Goal: Task Accomplishment & Management: Use online tool/utility

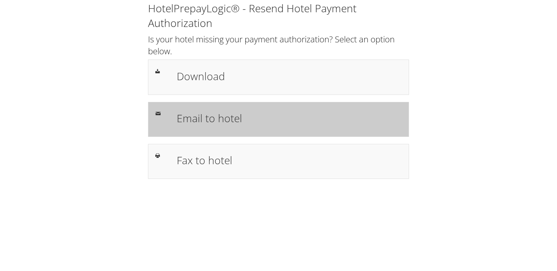
click at [201, 117] on h1 "Email to hotel" at bounding box center [289, 118] width 225 height 16
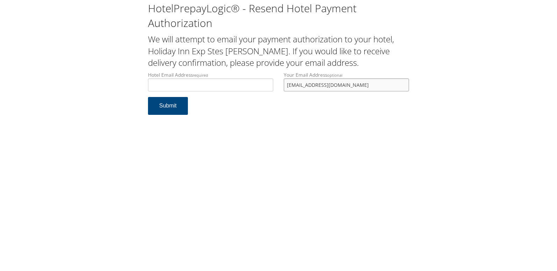
drag, startPoint x: 325, startPoint y: 83, endPoint x: 214, endPoint y: 85, distance: 111.4
click at [214, 85] on div "Hotel Email Address required Hotel email address is required Your Email Address…" at bounding box center [279, 84] width 272 height 26
click at [203, 87] on input "Hotel Email Address required" at bounding box center [210, 84] width 125 height 13
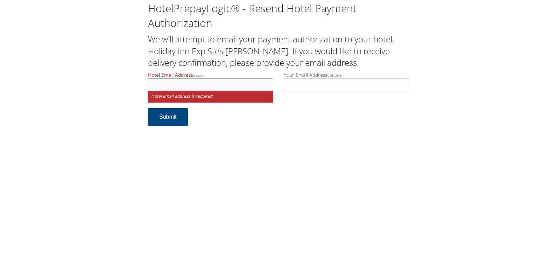
click at [196, 85] on input "Hotel Email Address required" at bounding box center [210, 84] width 125 height 13
type input "s"
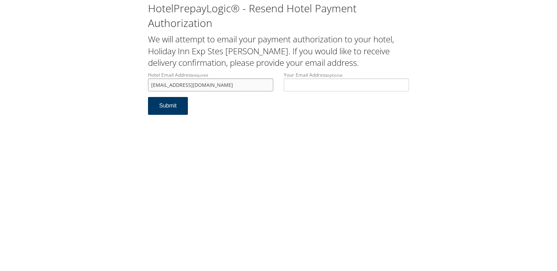
type input "dickinsonhie@gmail.com"
click at [163, 109] on button "Submit" at bounding box center [168, 106] width 40 height 18
click at [142, 88] on div "HotelPrepayLogic® - Resend Hotel Payment Authorization We will attempt to email…" at bounding box center [278, 61] width 543 height 122
type input "dickinsonhie@gmail.com"
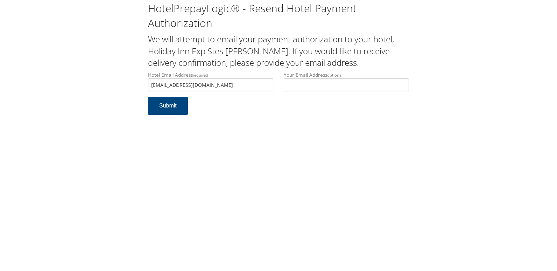
scroll to position [0, 0]
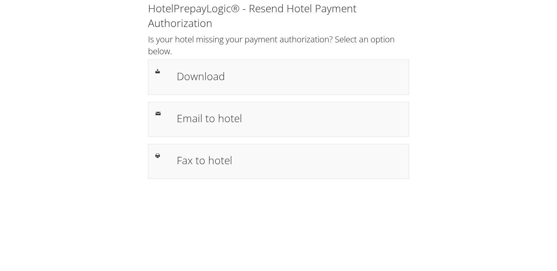
click at [208, 75] on h1 "Download" at bounding box center [289, 76] width 225 height 16
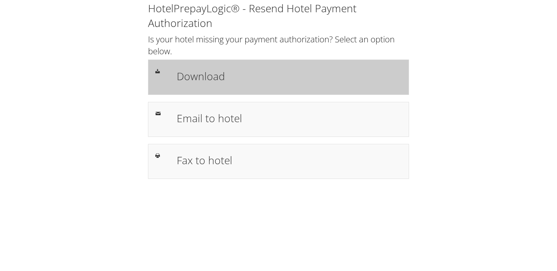
click at [215, 79] on h1 "Download" at bounding box center [289, 76] width 225 height 16
click at [202, 71] on h1 "Download" at bounding box center [289, 76] width 225 height 16
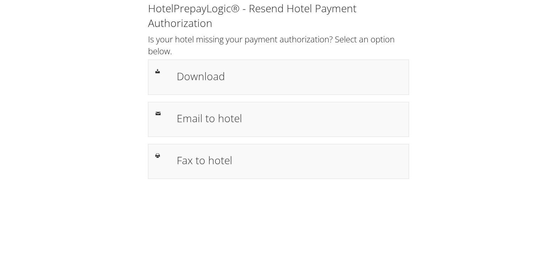
click at [203, 83] on h1 "Download" at bounding box center [289, 76] width 225 height 16
click at [208, 81] on h1 "Download" at bounding box center [289, 76] width 225 height 16
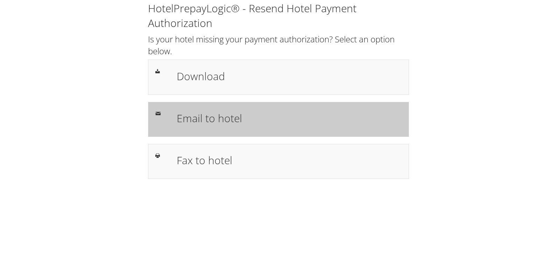
click at [202, 114] on h1 "Email to hotel" at bounding box center [289, 118] width 225 height 16
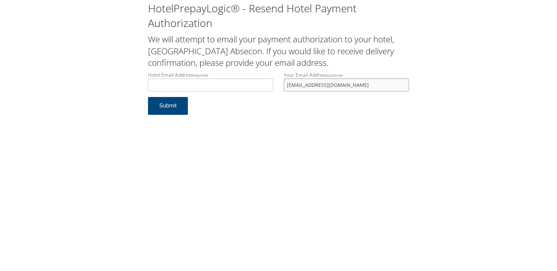
drag, startPoint x: 351, startPoint y: 88, endPoint x: 210, endPoint y: 88, distance: 140.8
click at [210, 88] on div "Hotel Email Address required Hotel email address is required Your Email Address…" at bounding box center [279, 84] width 272 height 26
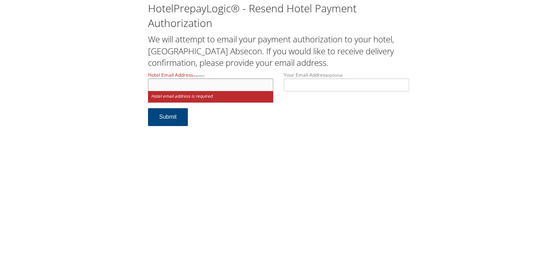
click at [211, 82] on input "Hotel Email Address required" at bounding box center [210, 84] width 125 height 13
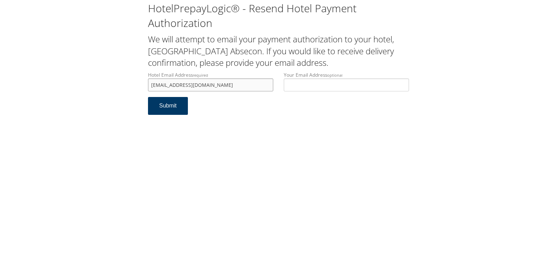
type input "hamptoninnabsecon@gmail.com"
click at [157, 109] on button "Submit" at bounding box center [168, 106] width 40 height 18
drag, startPoint x: 233, startPoint y: 84, endPoint x: 142, endPoint y: 84, distance: 91.0
click at [142, 84] on div "HotelPrepayLogic® - Resend Hotel Payment Authorization We will attempt to email…" at bounding box center [278, 61] width 543 height 122
paste input ""dickinsonhie@gmail.com Rep stated credit auth was not on file and hence resent…"
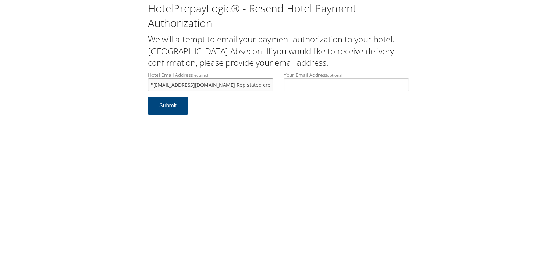
scroll to position [0, 368]
type input "hamptoninnabsecon@gmail.com"
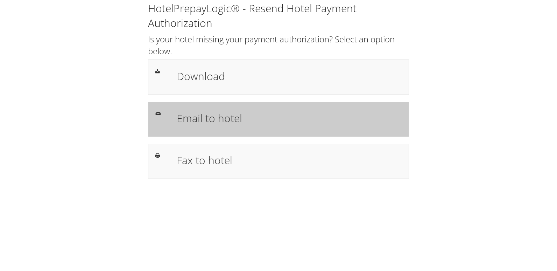
click at [204, 118] on h1 "Email to hotel" at bounding box center [289, 118] width 225 height 16
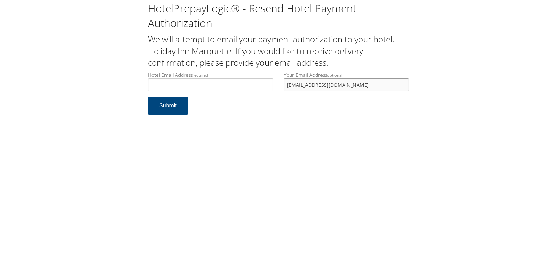
drag, startPoint x: 354, startPoint y: 84, endPoint x: 270, endPoint y: 85, distance: 84.4
click at [270, 85] on div "Hotel Email Address required Hotel email address is required Your Email Address…" at bounding box center [279, 84] width 272 height 26
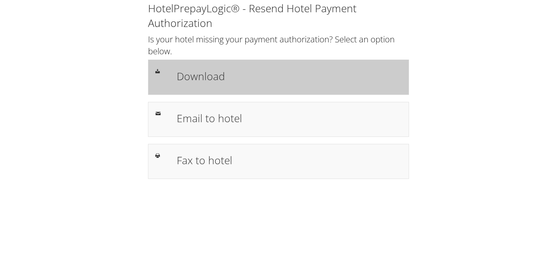
click at [217, 82] on h1 "Download" at bounding box center [289, 76] width 225 height 16
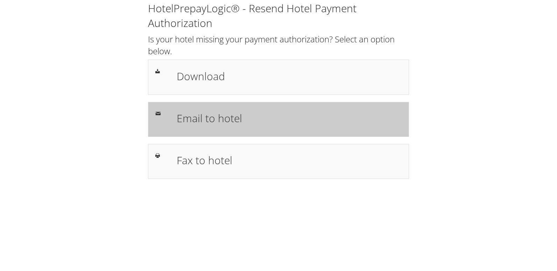
click at [193, 120] on h1 "Email to hotel" at bounding box center [289, 118] width 225 height 16
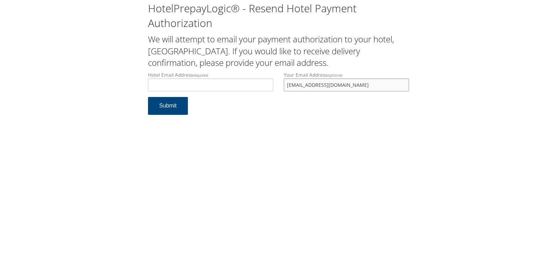
drag, startPoint x: 359, startPoint y: 84, endPoint x: 231, endPoint y: 91, distance: 128.3
click at [231, 91] on div "Hotel Email Address required Hotel email address is required Your Email Address…" at bounding box center [279, 84] width 272 height 26
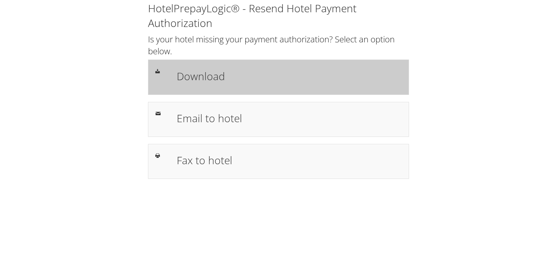
click at [209, 90] on div "Download" at bounding box center [278, 77] width 261 height 35
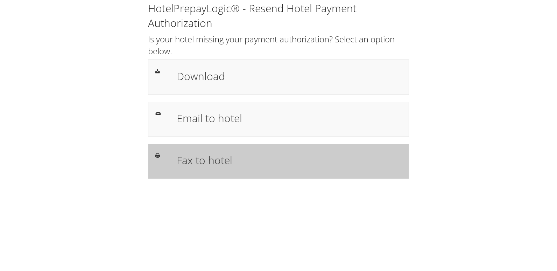
click at [202, 156] on h1 "Fax to hotel" at bounding box center [289, 160] width 225 height 16
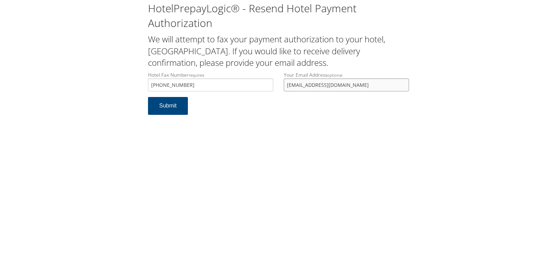
drag, startPoint x: 259, startPoint y: 92, endPoint x: 166, endPoint y: 92, distance: 93.5
click at [166, 92] on div "Hotel Fax Number required +1 (573) 441-2242 Hotel fax number is required Your E…" at bounding box center [279, 84] width 272 height 26
drag, startPoint x: 166, startPoint y: 105, endPoint x: 541, endPoint y: 122, distance: 375.7
click at [166, 106] on button "Submit" at bounding box center [168, 106] width 40 height 18
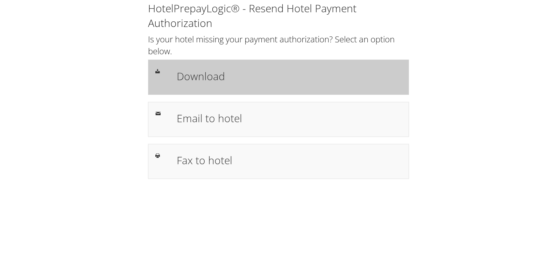
click at [204, 75] on h1 "Download" at bounding box center [289, 76] width 225 height 16
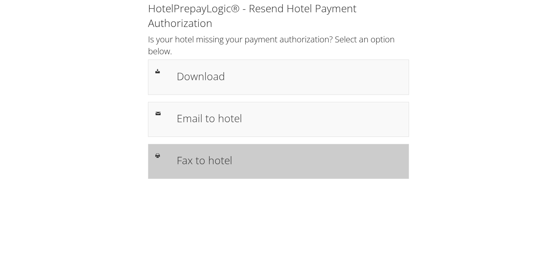
click at [208, 164] on h1 "Fax to hotel" at bounding box center [289, 160] width 225 height 16
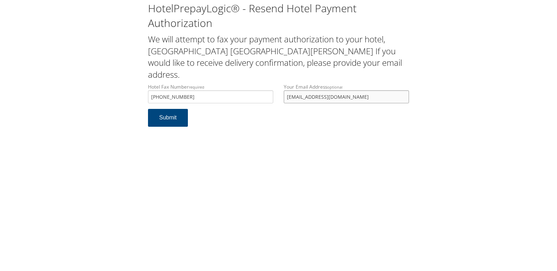
drag, startPoint x: 353, startPoint y: 85, endPoint x: 142, endPoint y: 105, distance: 211.8
click at [142, 105] on div "HotelPrepayLogic® - Resend Hotel Payment Authorization We will attempt to fax y…" at bounding box center [278, 67] width 543 height 134
click at [157, 109] on button "Submit" at bounding box center [168, 118] width 40 height 18
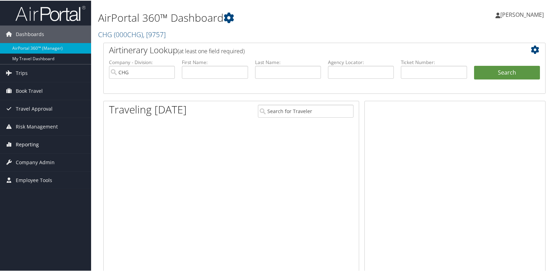
click at [19, 142] on span "Reporting" at bounding box center [27, 144] width 23 height 18
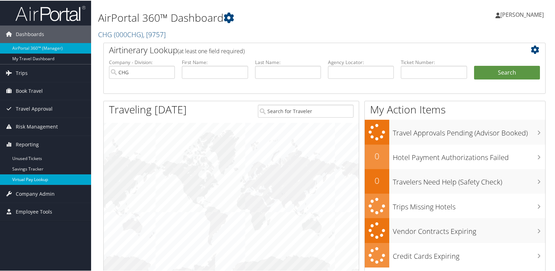
click at [28, 181] on link "Virtual Pay Lookup" at bounding box center [45, 179] width 91 height 11
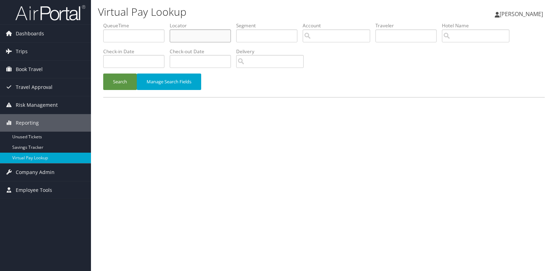
click at [183, 34] on input "text" at bounding box center [200, 35] width 61 height 13
paste input "FRBKWX"
type input "FRBKWX"
click at [117, 72] on li "Check-in Date" at bounding box center [136, 61] width 67 height 26
click at [119, 91] on div "Search Manage Search Fields" at bounding box center [324, 85] width 452 height 23
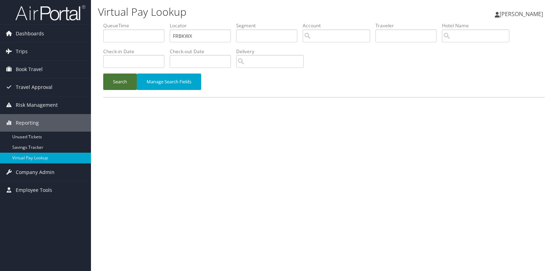
click at [119, 86] on button "Search" at bounding box center [120, 82] width 34 height 16
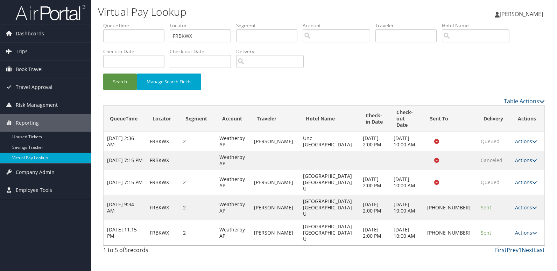
click at [522, 229] on link "Actions" at bounding box center [526, 232] width 22 height 7
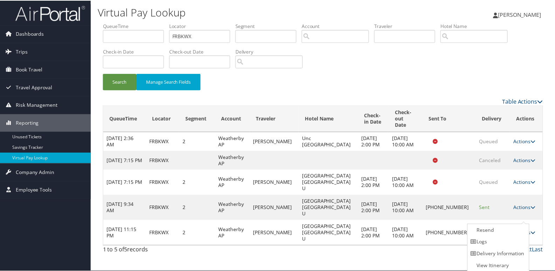
scroll to position [1, 0]
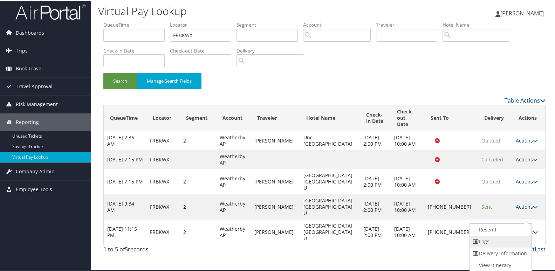
click at [490, 238] on link "Logs" at bounding box center [500, 241] width 60 height 12
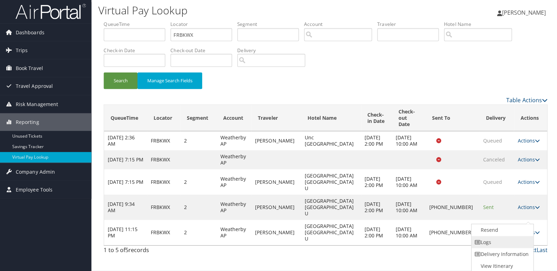
scroll to position [0, 0]
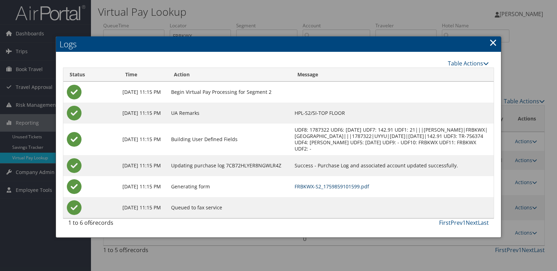
click at [339, 190] on link "FRBKWX-S2_1759859101599.pdf" at bounding box center [332, 186] width 75 height 7
